Goal: Task Accomplishment & Management: Manage account settings

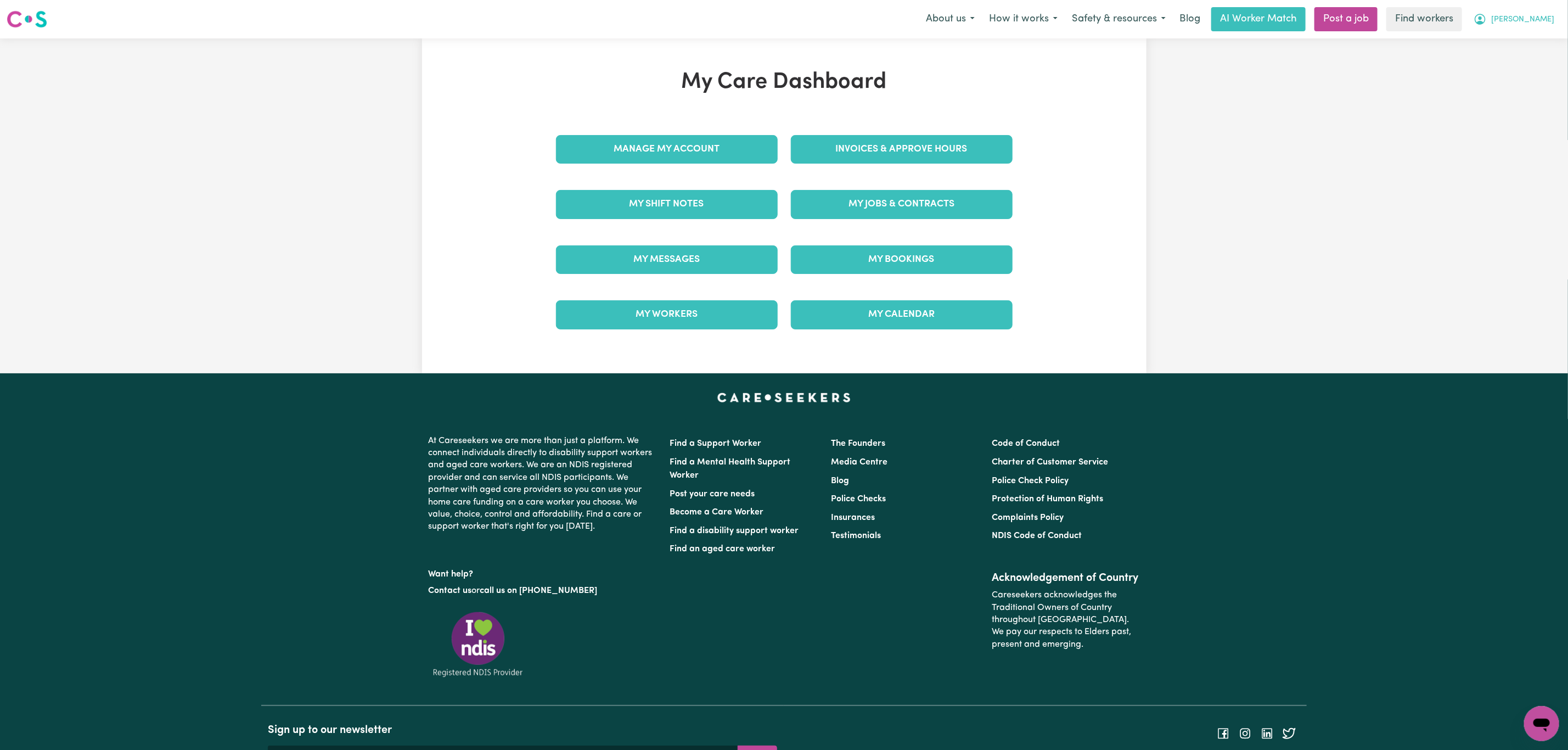
click at [1540, 29] on button "[PERSON_NAME]" at bounding box center [1514, 19] width 95 height 23
click at [1525, 63] on link "Logout" at bounding box center [1517, 62] width 87 height 20
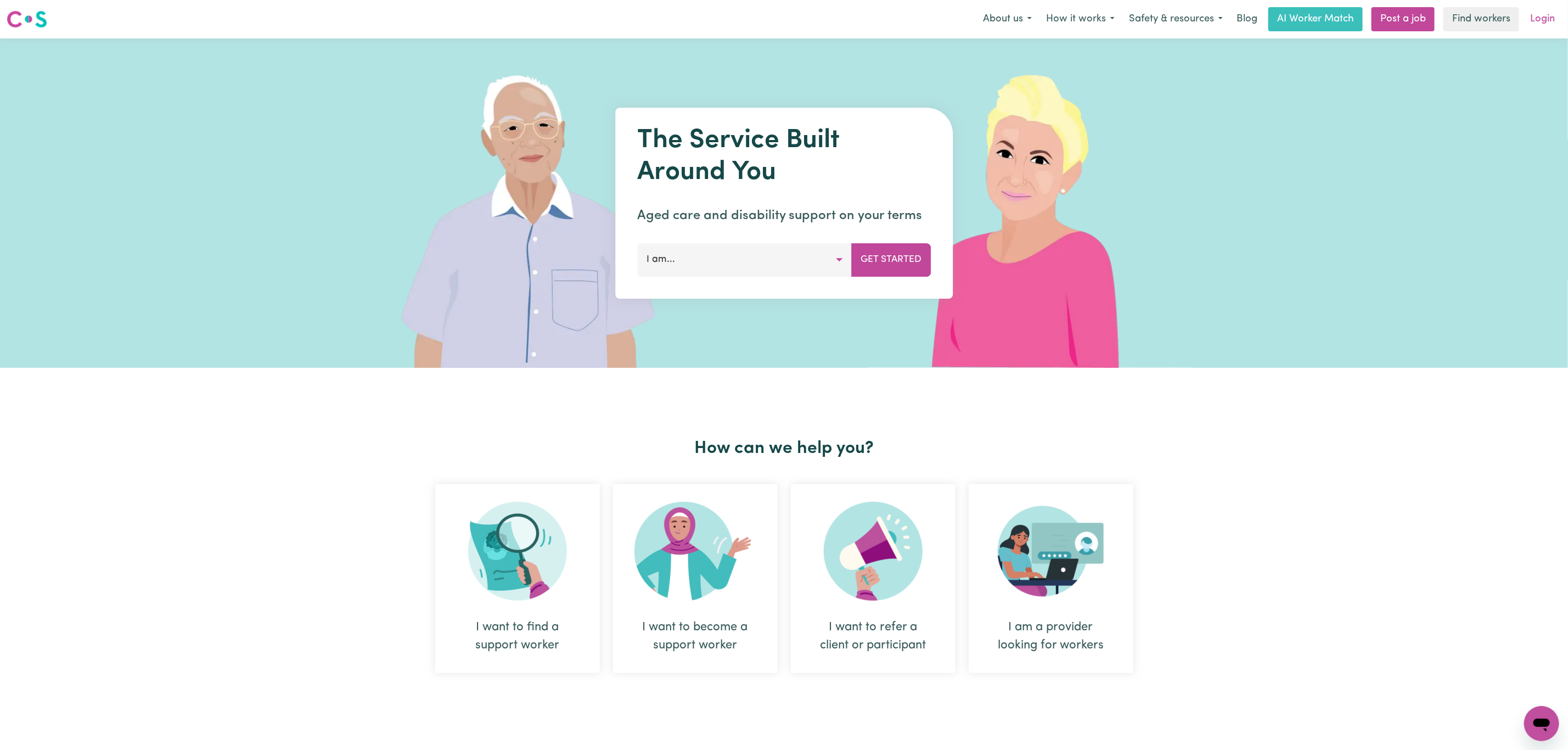
click at [1549, 23] on link "Login" at bounding box center [1543, 19] width 38 height 24
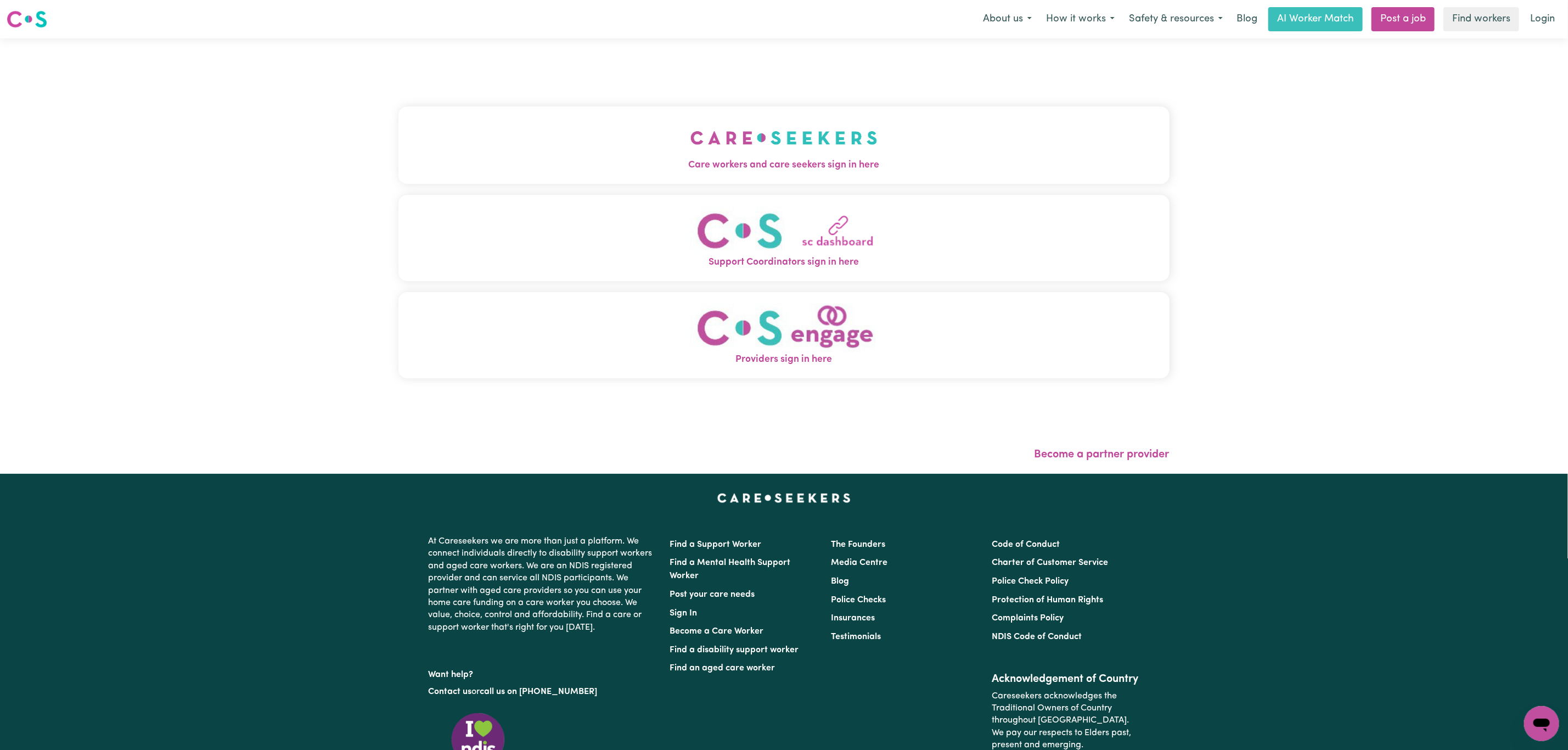
click at [650, 147] on button "Care workers and care seekers sign in here" at bounding box center [784, 145] width 771 height 77
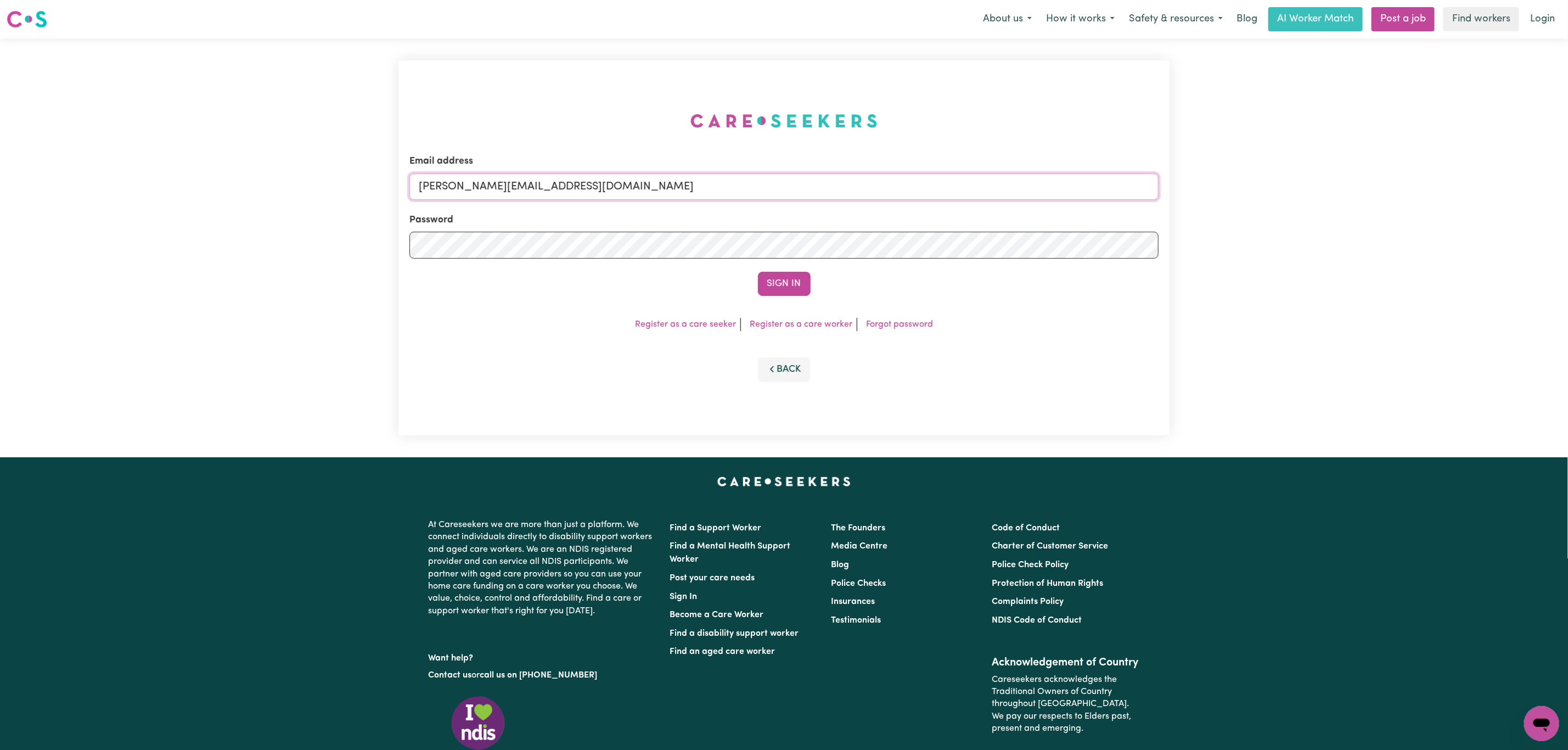
click at [645, 184] on input "[PERSON_NAME][EMAIL_ADDRESS][DOMAIN_NAME]" at bounding box center [784, 187] width 749 height 26
drag, startPoint x: 475, startPoint y: 182, endPoint x: 843, endPoint y: 184, distance: 368.0
click at [843, 184] on input "[EMAIL_ADDRESS][PERSON_NAME][DOMAIN_NAME]" at bounding box center [784, 187] width 749 height 26
type input "superuser~[EMAIL_ADDRESS][DOMAIN_NAME]"
click at [789, 289] on button "Sign In" at bounding box center [784, 283] width 52 height 24
